Goal: Book appointment/travel/reservation

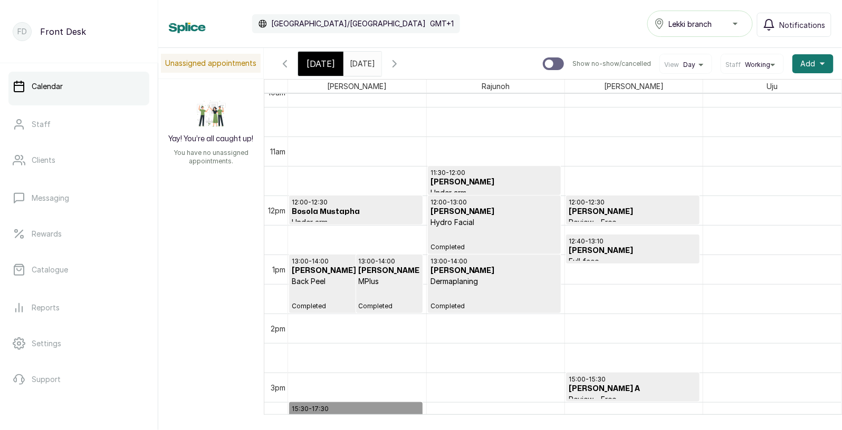
click at [352, 212] on h3 "Bosola Mustapha" at bounding box center [356, 212] width 128 height 11
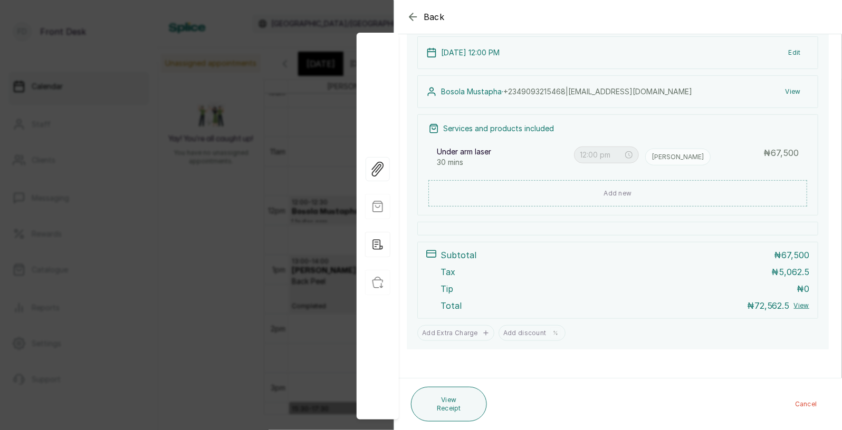
scroll to position [133, 0]
click at [225, 183] on div "Back Appointment Details Edit appointment Make changes to appointment details B…" at bounding box center [421, 215] width 842 height 430
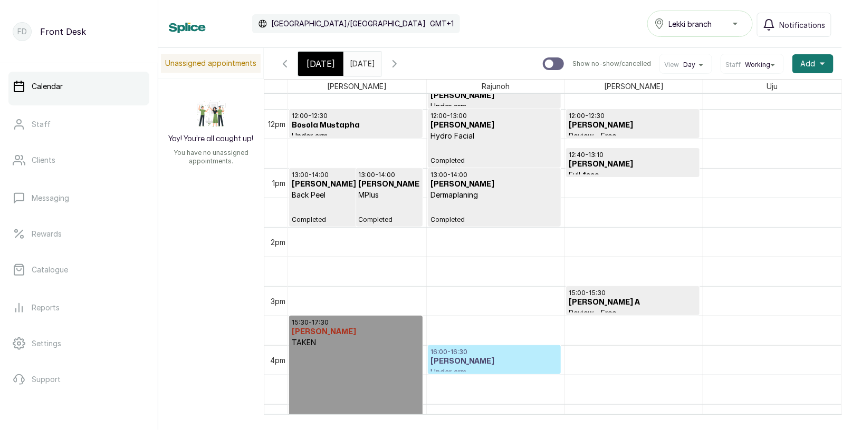
scroll to position [703, 0]
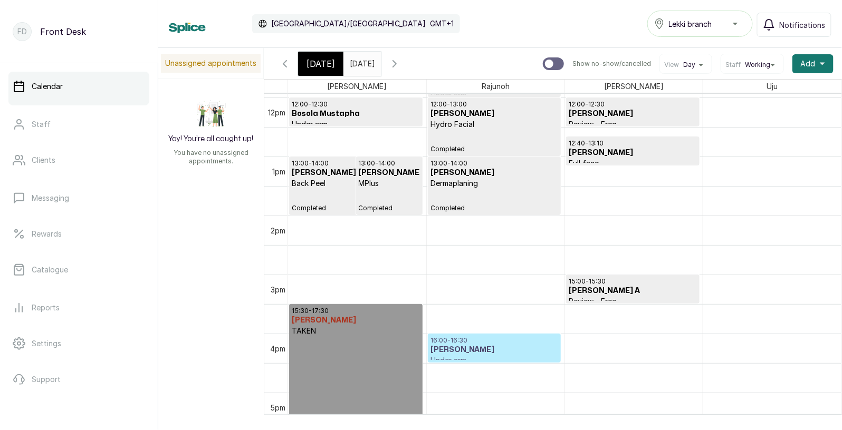
click at [401, 65] on icon "button" at bounding box center [394, 63] width 13 height 13
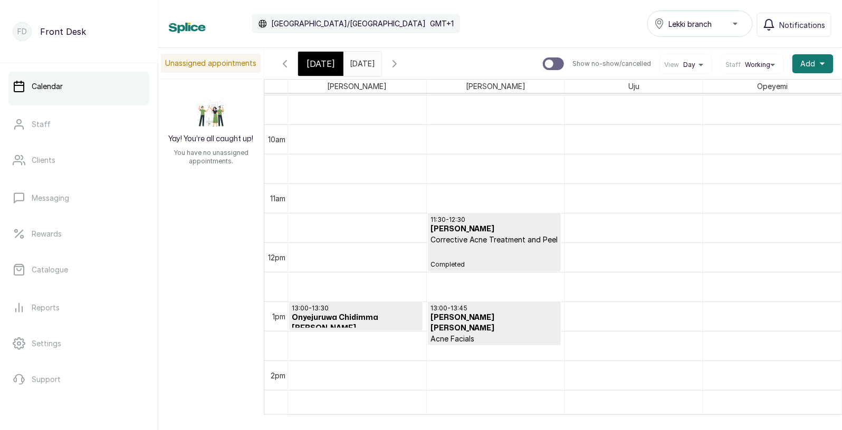
scroll to position [564, 0]
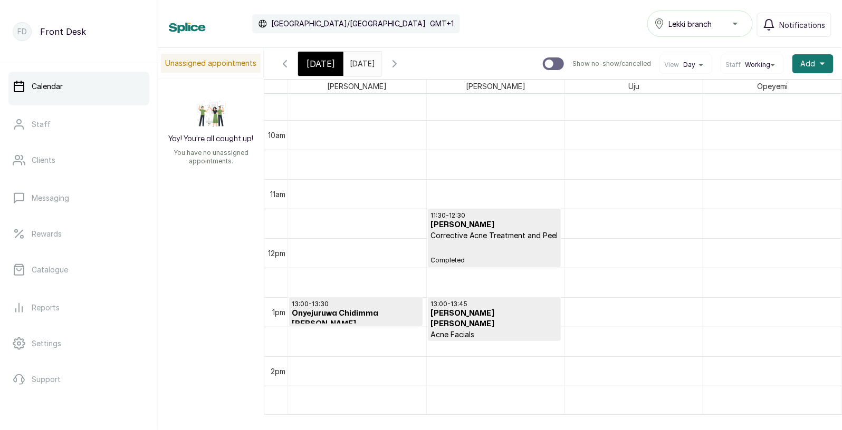
click at [361, 63] on input "[DATE]" at bounding box center [352, 61] width 17 height 18
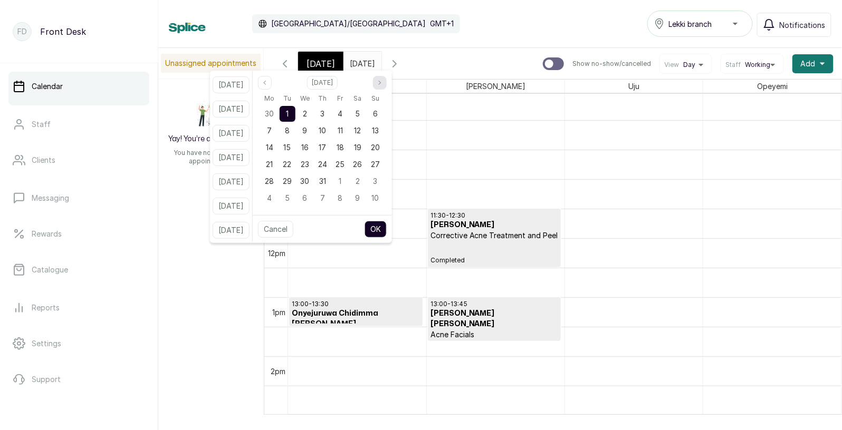
click at [383, 83] on icon "page next" at bounding box center [380, 83] width 6 height 6
click at [360, 114] on span "2" at bounding box center [358, 113] width 4 height 9
click at [348, 111] on div "1" at bounding box center [340, 114] width 16 height 16
click at [387, 229] on button "OK" at bounding box center [375, 229] width 22 height 17
type input "[DATE]"
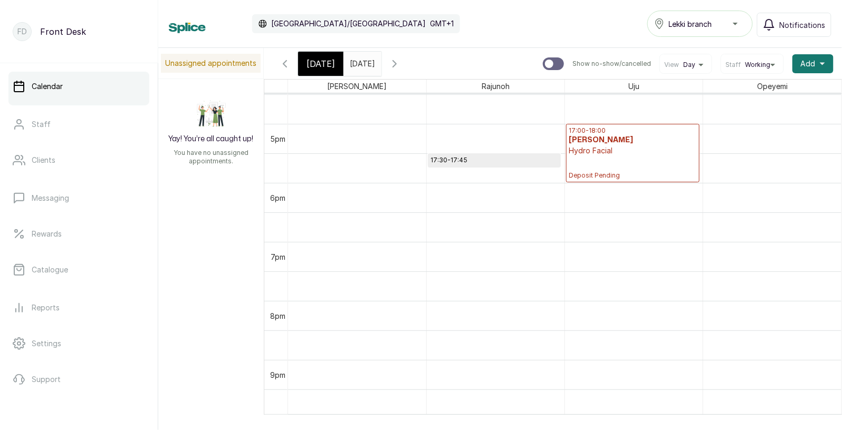
scroll to position [958, 0]
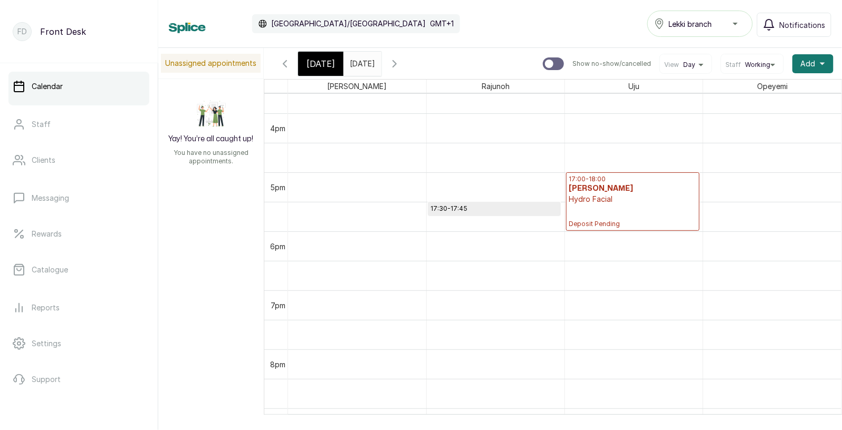
click at [329, 55] on div "[DATE]" at bounding box center [320, 64] width 45 height 24
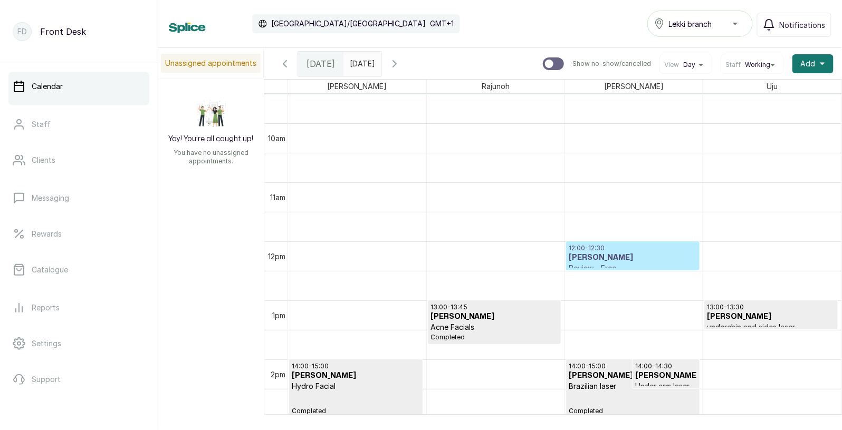
scroll to position [594, 0]
